Goal: Navigation & Orientation: Find specific page/section

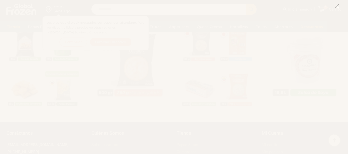
scroll to position [553, 0]
click at [338, 5] on icon at bounding box center [336, 6] width 5 height 5
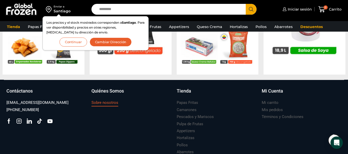
click at [106, 104] on h3 "Sobre nosotros" at bounding box center [104, 102] width 27 height 5
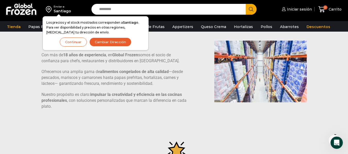
scroll to position [21, 0]
